Goal: Information Seeking & Learning: Learn about a topic

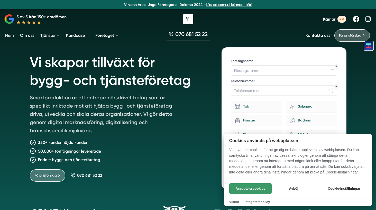
click at [255, 185] on button "Acceptera cookies" at bounding box center [250, 188] width 42 height 11
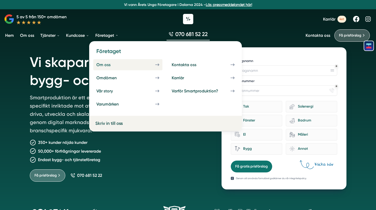
click at [108, 64] on div "Om oss" at bounding box center [109, 64] width 26 height 5
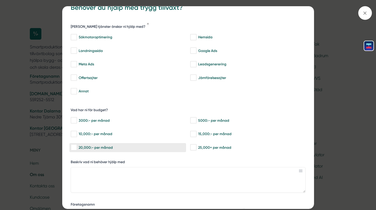
scroll to position [36, 0]
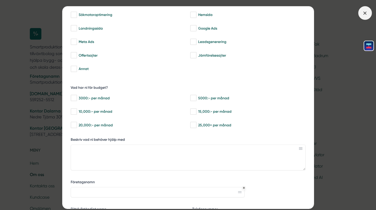
click at [366, 13] on icon at bounding box center [365, 13] width 6 height 6
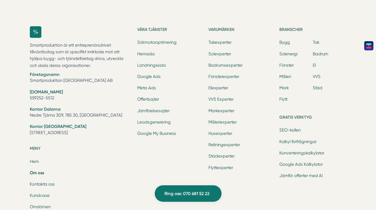
scroll to position [1528, 0]
